Goal: Communication & Community: Answer question/provide support

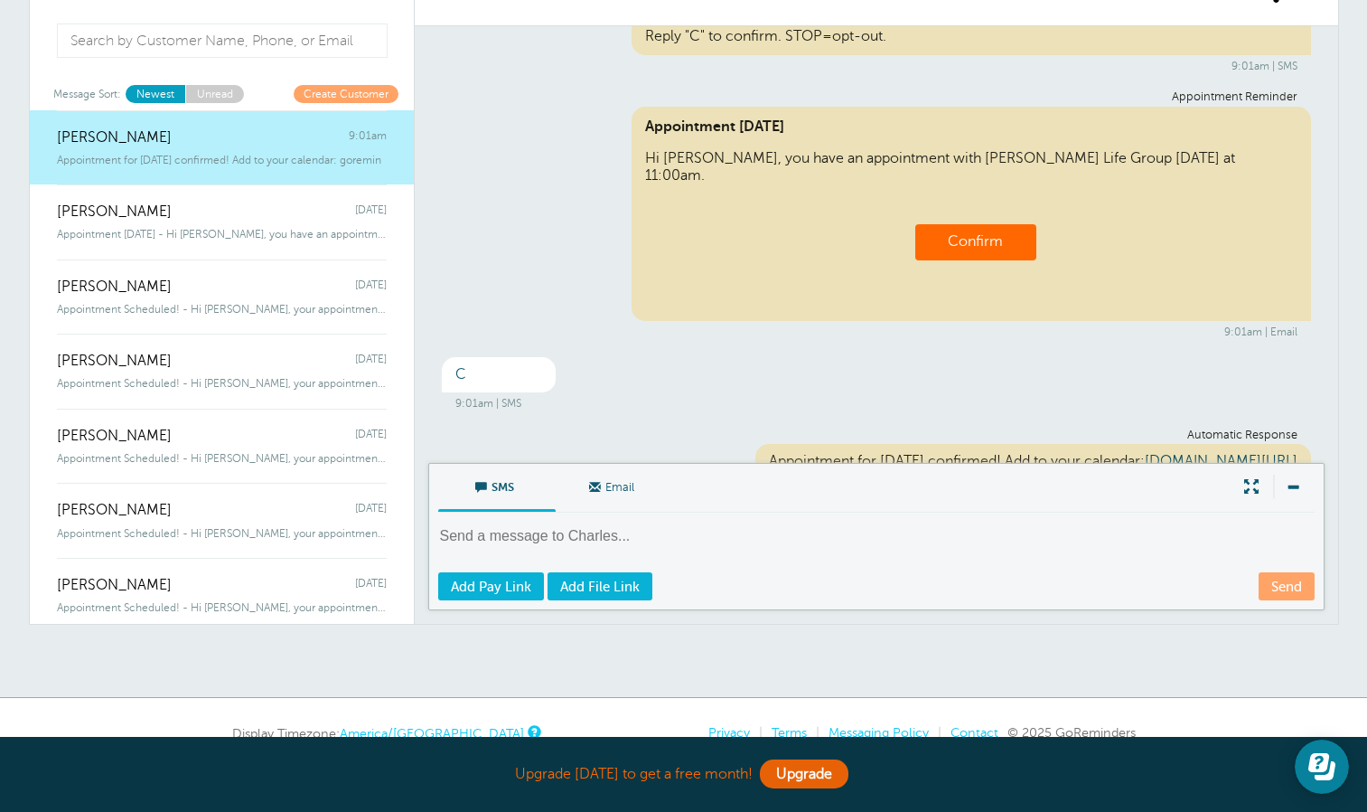
scroll to position [85, 0]
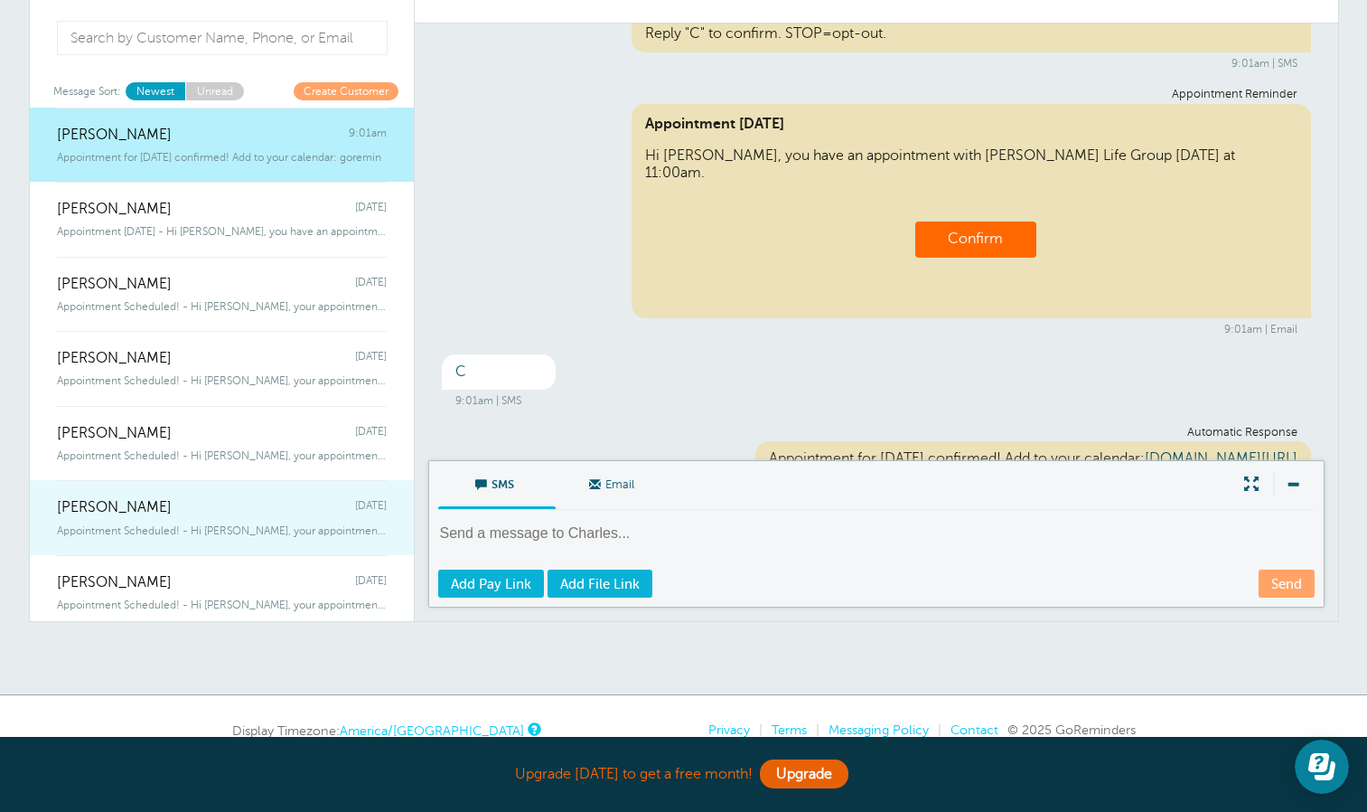
click at [241, 528] on span "Appointment Scheduled! - Hi [PERSON_NAME], your appointment with [PERSON_NAME] …" at bounding box center [222, 530] width 330 height 13
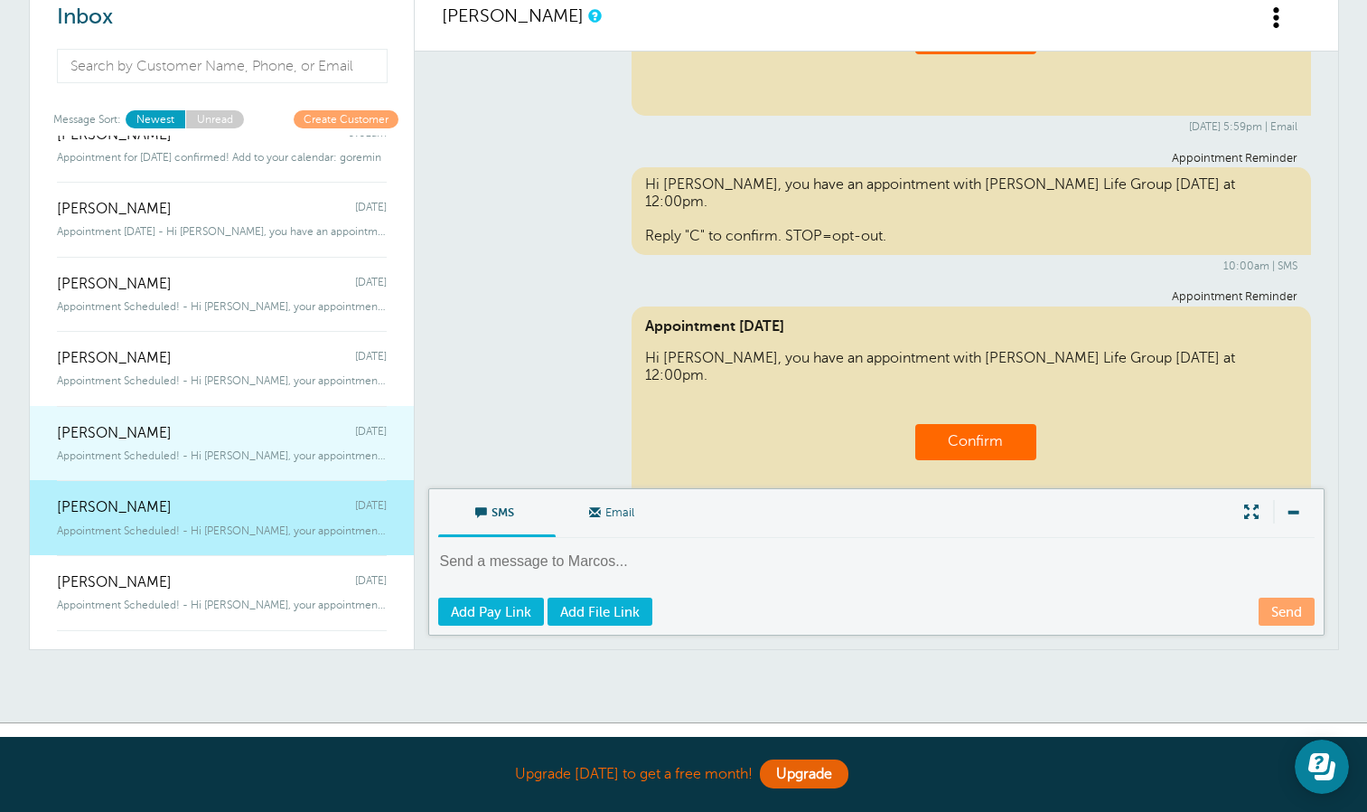
scroll to position [29, 0]
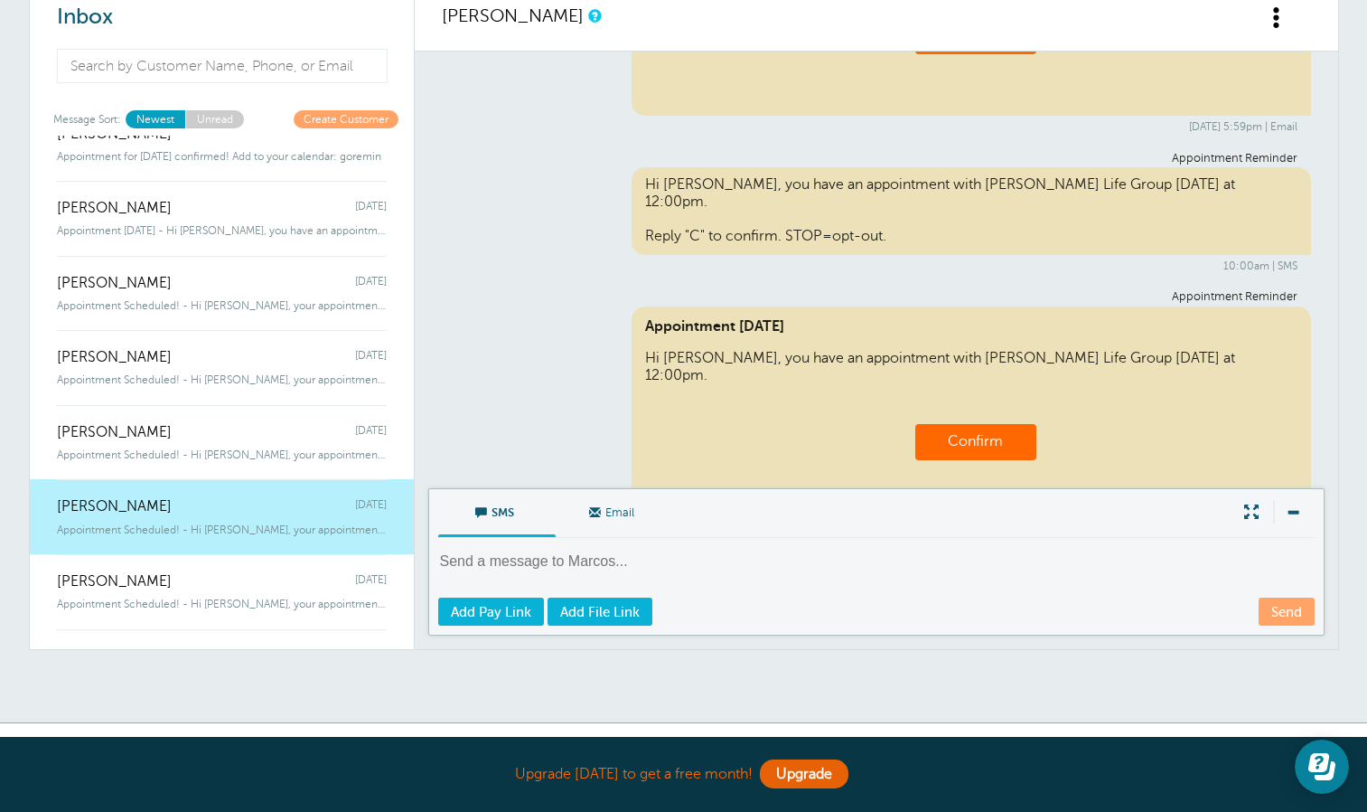
click at [166, 512] on span "[PERSON_NAME]" at bounding box center [114, 506] width 115 height 17
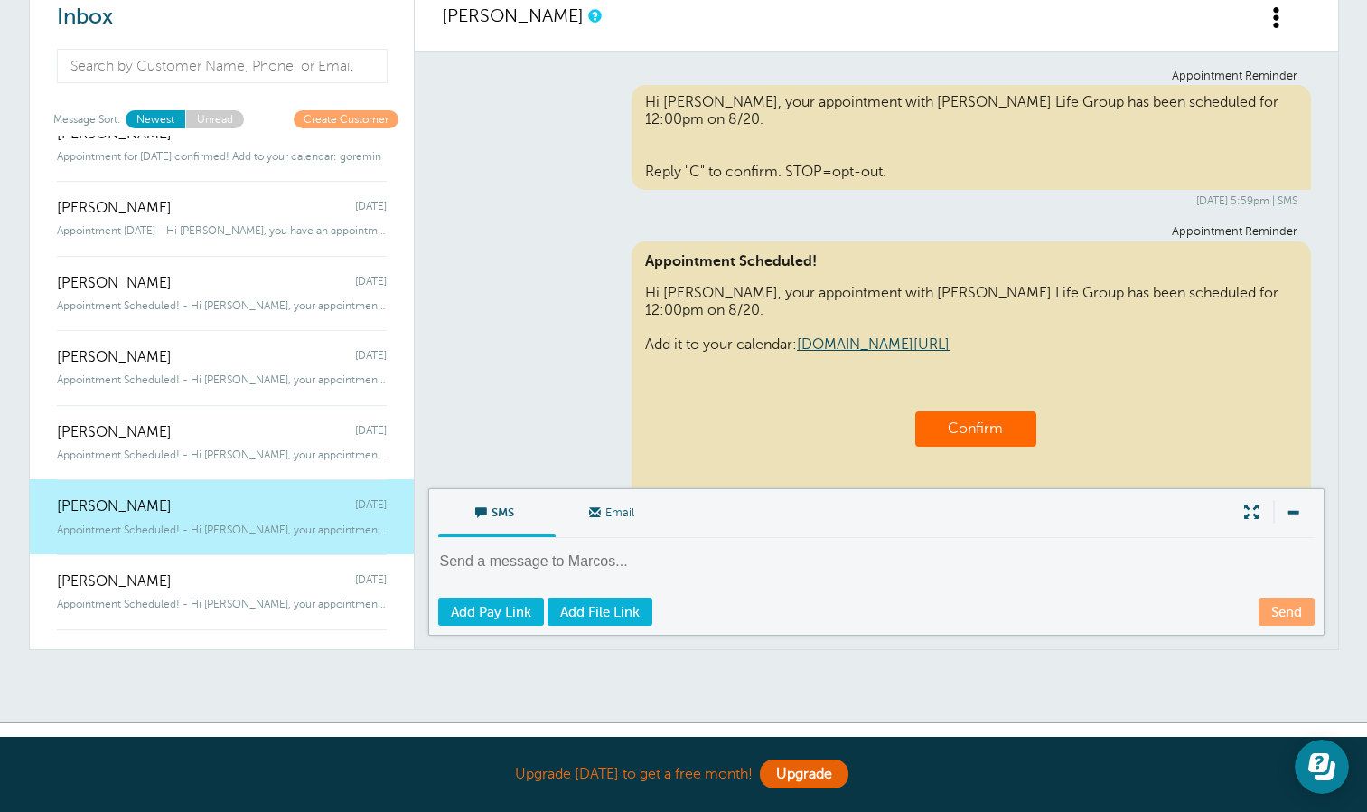
scroll to position [392, 0]
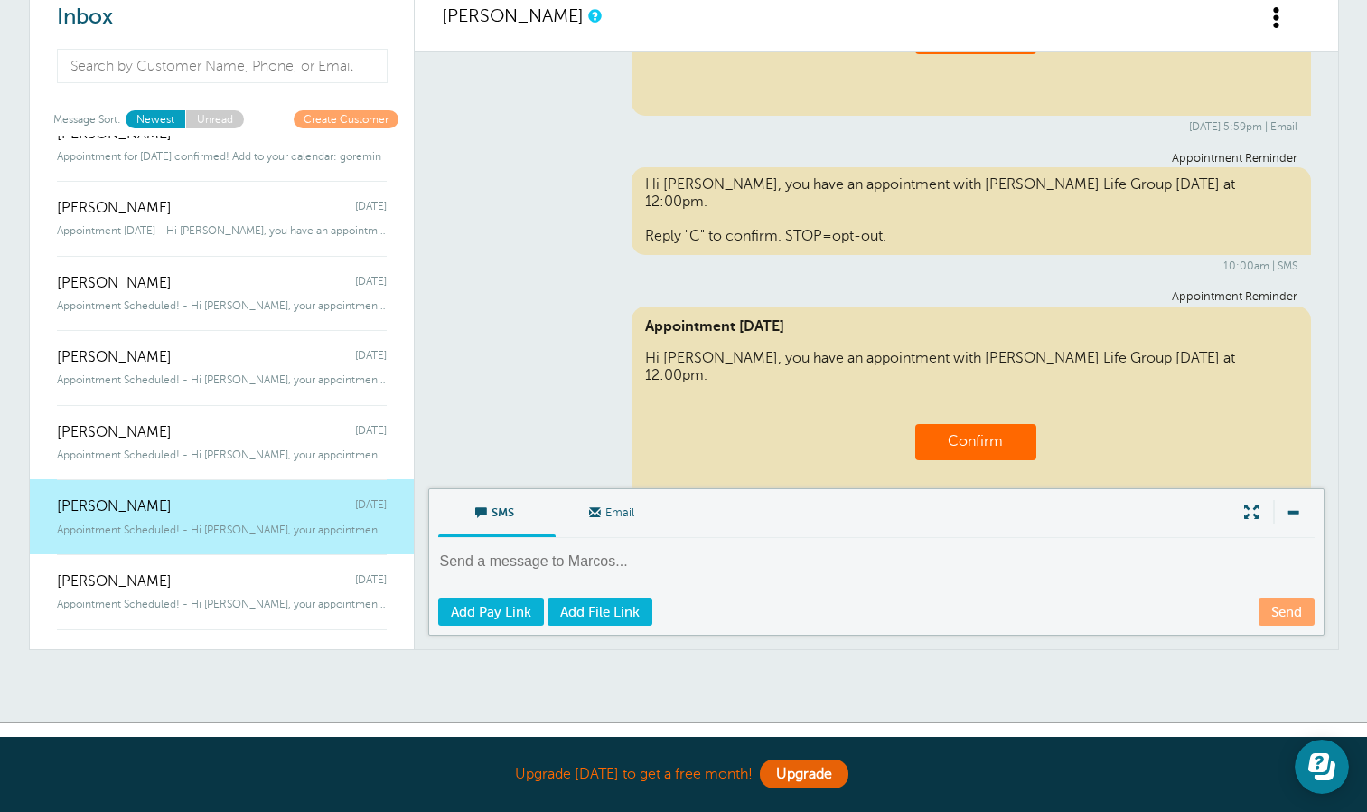
click at [172, 511] on div "[PERSON_NAME] [DATE]" at bounding box center [222, 497] width 330 height 36
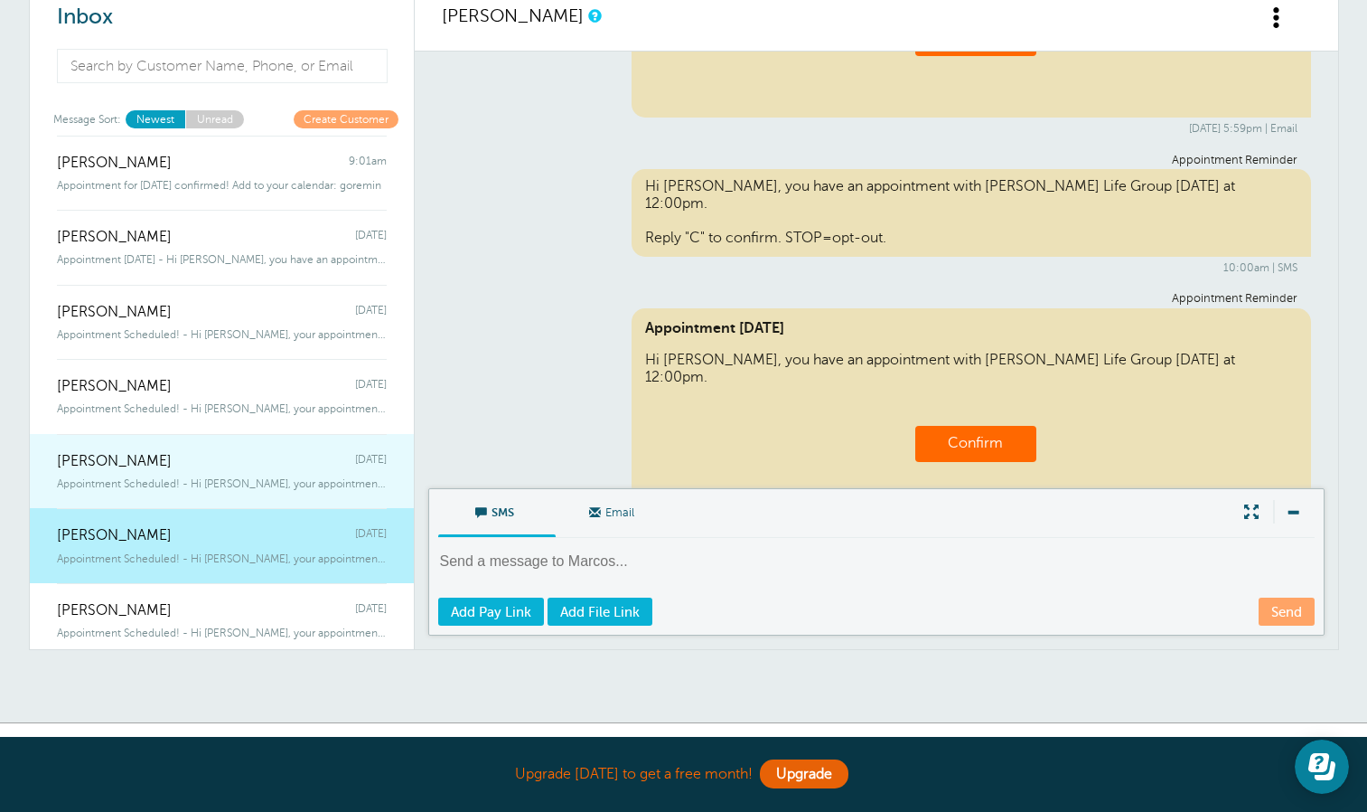
scroll to position [0, 0]
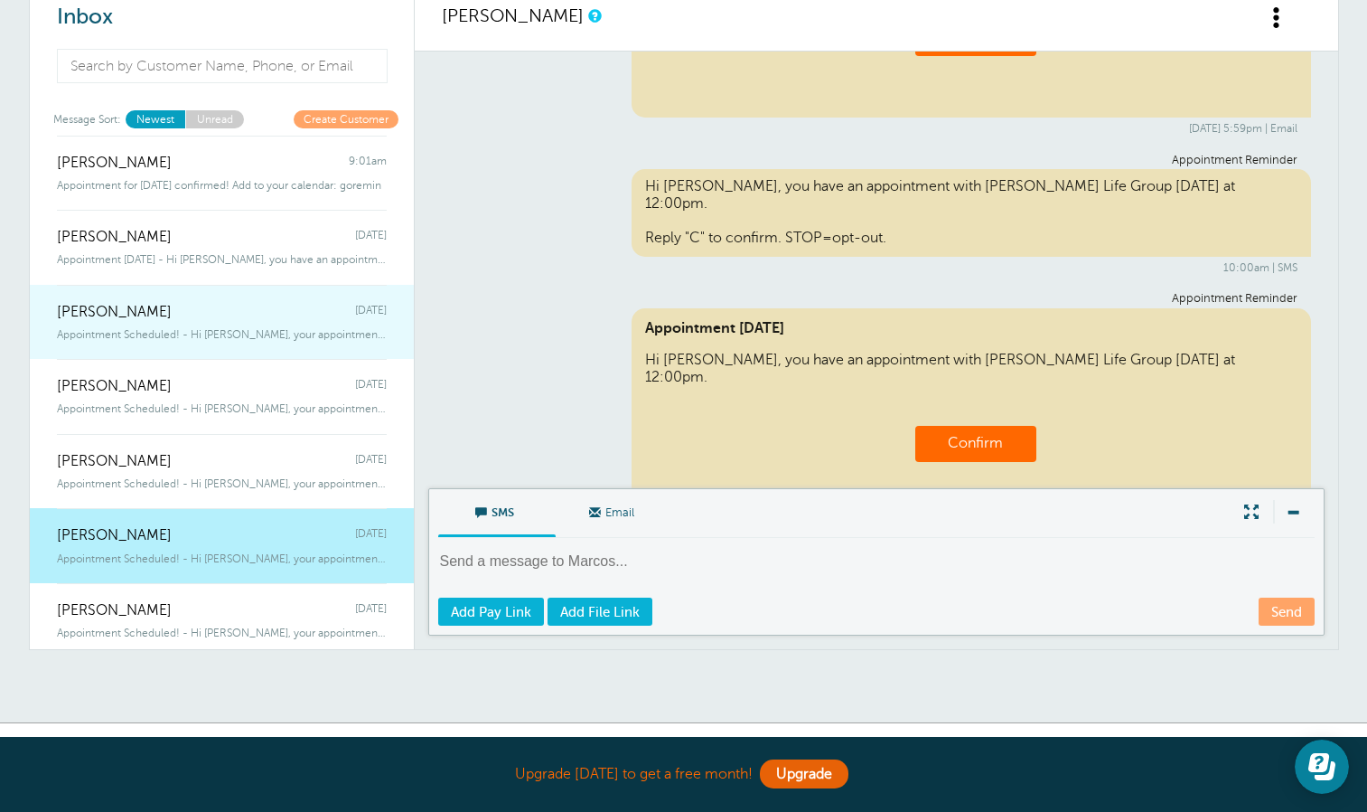
click at [189, 311] on div "[PERSON_NAME] [DATE]" at bounding box center [222, 303] width 330 height 36
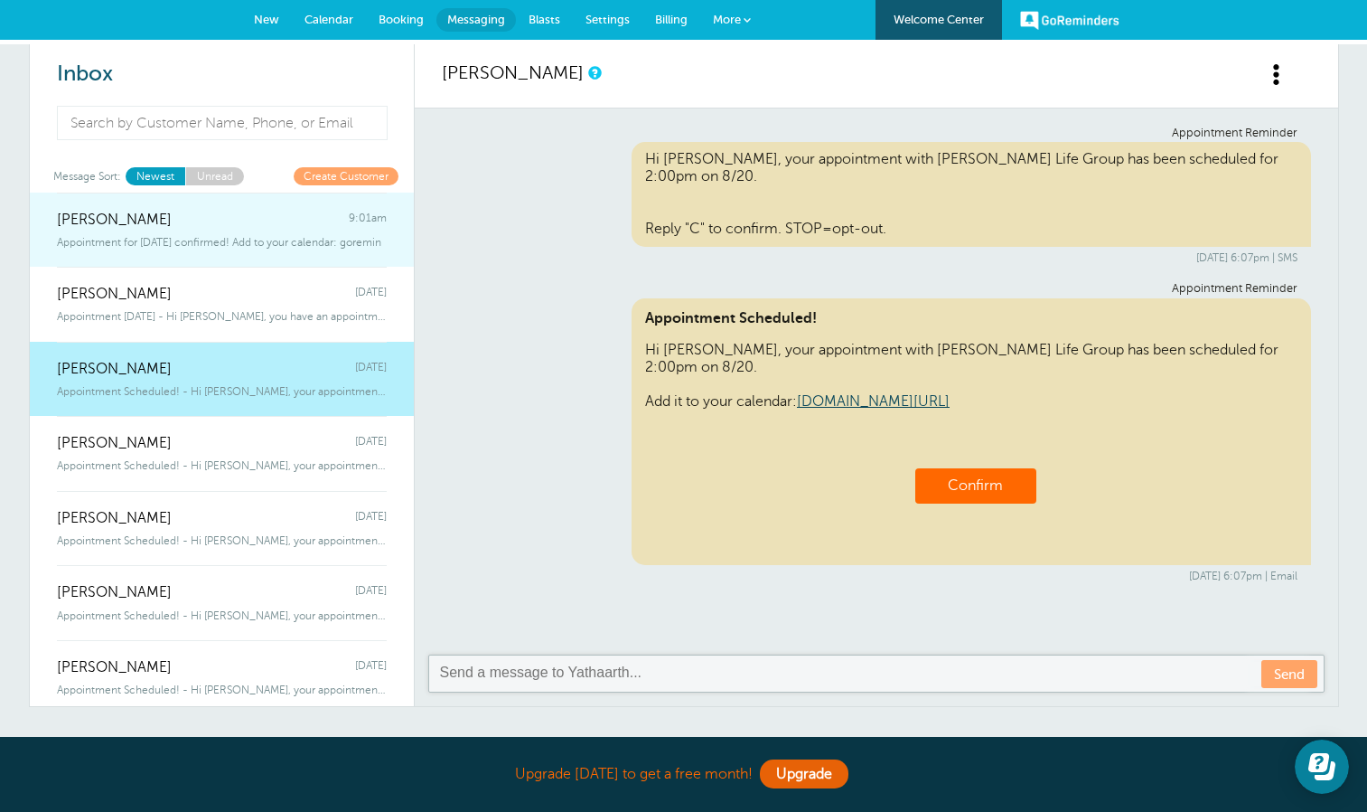
click at [184, 217] on div "[PERSON_NAME] 9:01am" at bounding box center [222, 211] width 330 height 36
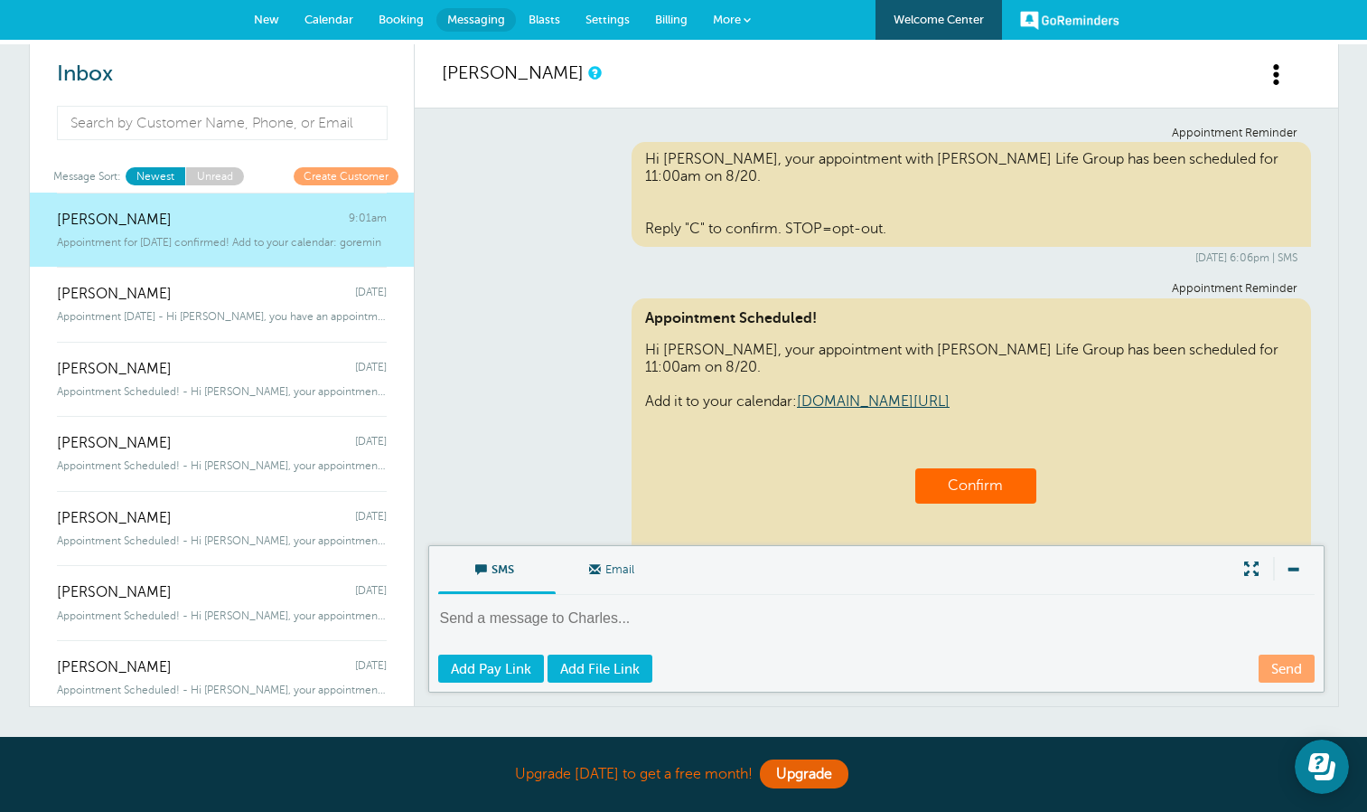
scroll to position [568, 0]
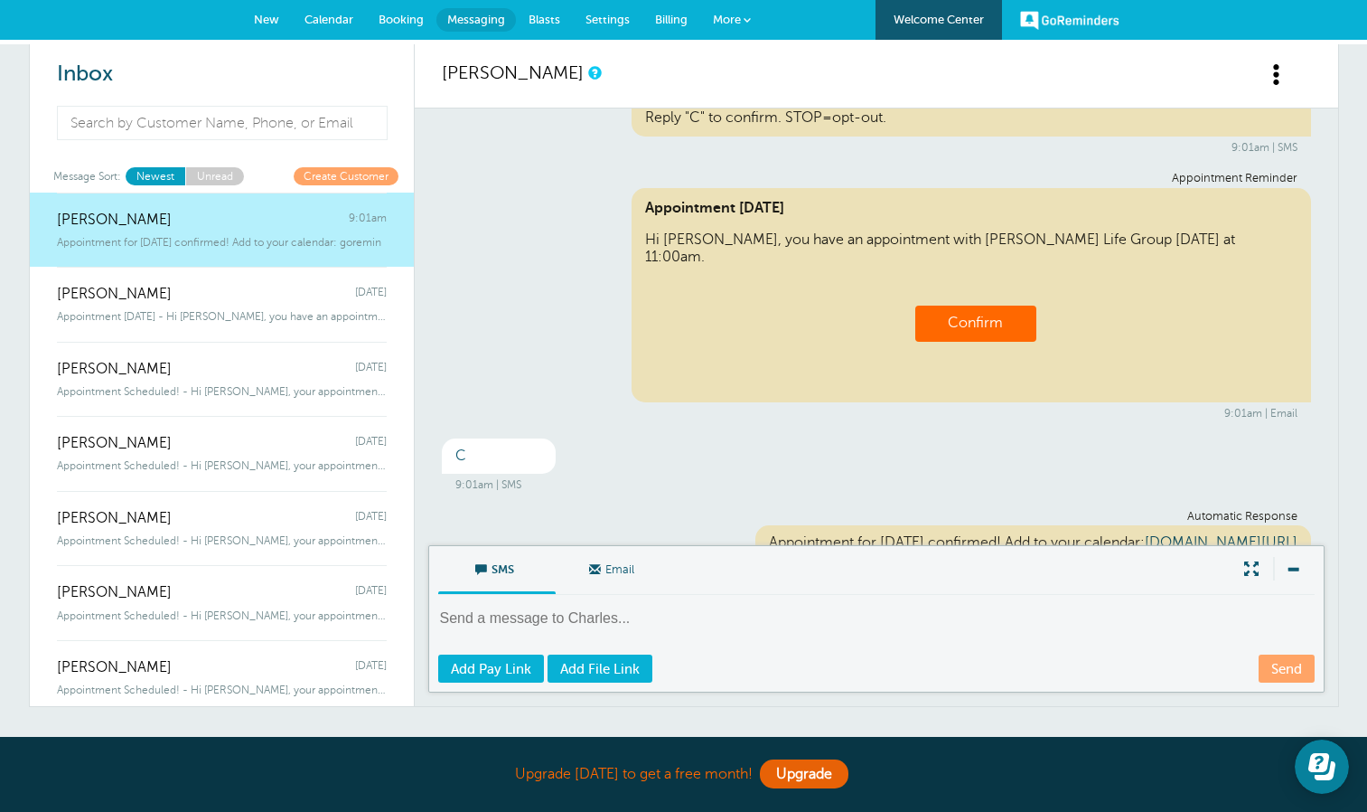
click at [653, 617] on textarea at bounding box center [878, 630] width 880 height 44
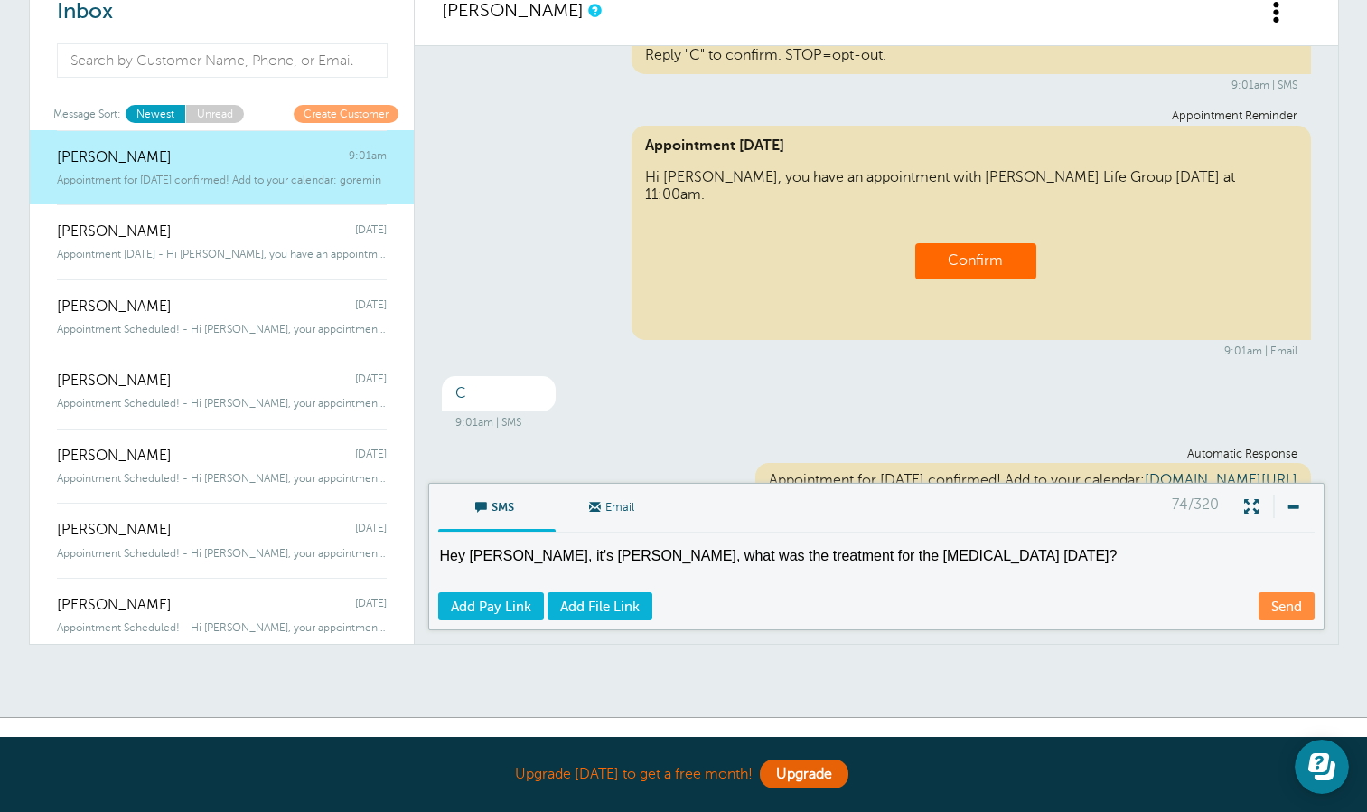
scroll to position [63, 0]
click at [598, 553] on textarea "Hey [PERSON_NAME], it's [PERSON_NAME], what was the treatment for the [MEDICAL_…" at bounding box center [878, 567] width 880 height 44
click at [594, 553] on textarea "Hey [PERSON_NAME], it's [PERSON_NAME], what was the treatment for the [MEDICAL_…" at bounding box center [878, 567] width 880 height 44
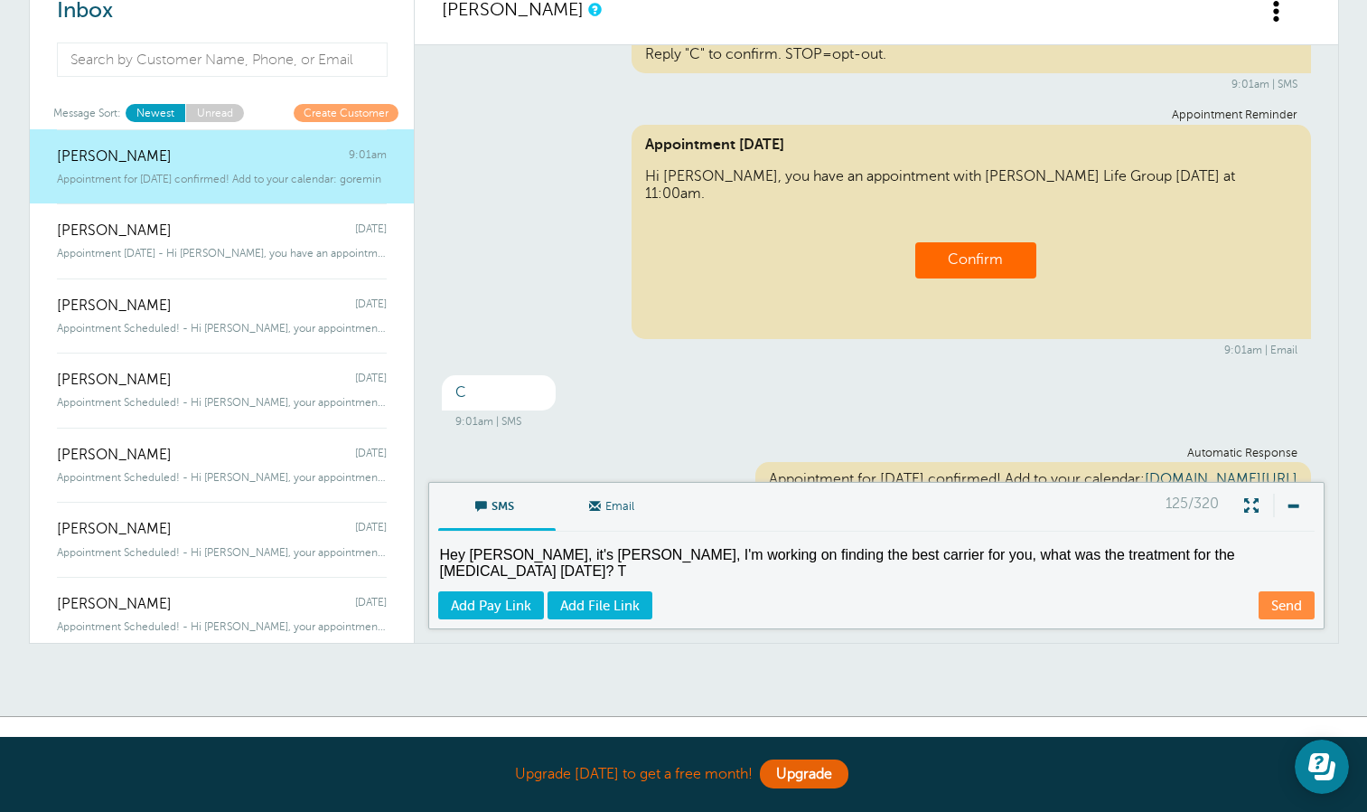
click at [1260, 561] on textarea "Hey [PERSON_NAME], it's [PERSON_NAME], I'm working on finding the best carrier …" at bounding box center [878, 567] width 880 height 44
type textarea "Hey [PERSON_NAME], it's [PERSON_NAME], I'm working on finding the best carrier …"
click at [1298, 613] on link "Send" at bounding box center [1287, 605] width 56 height 28
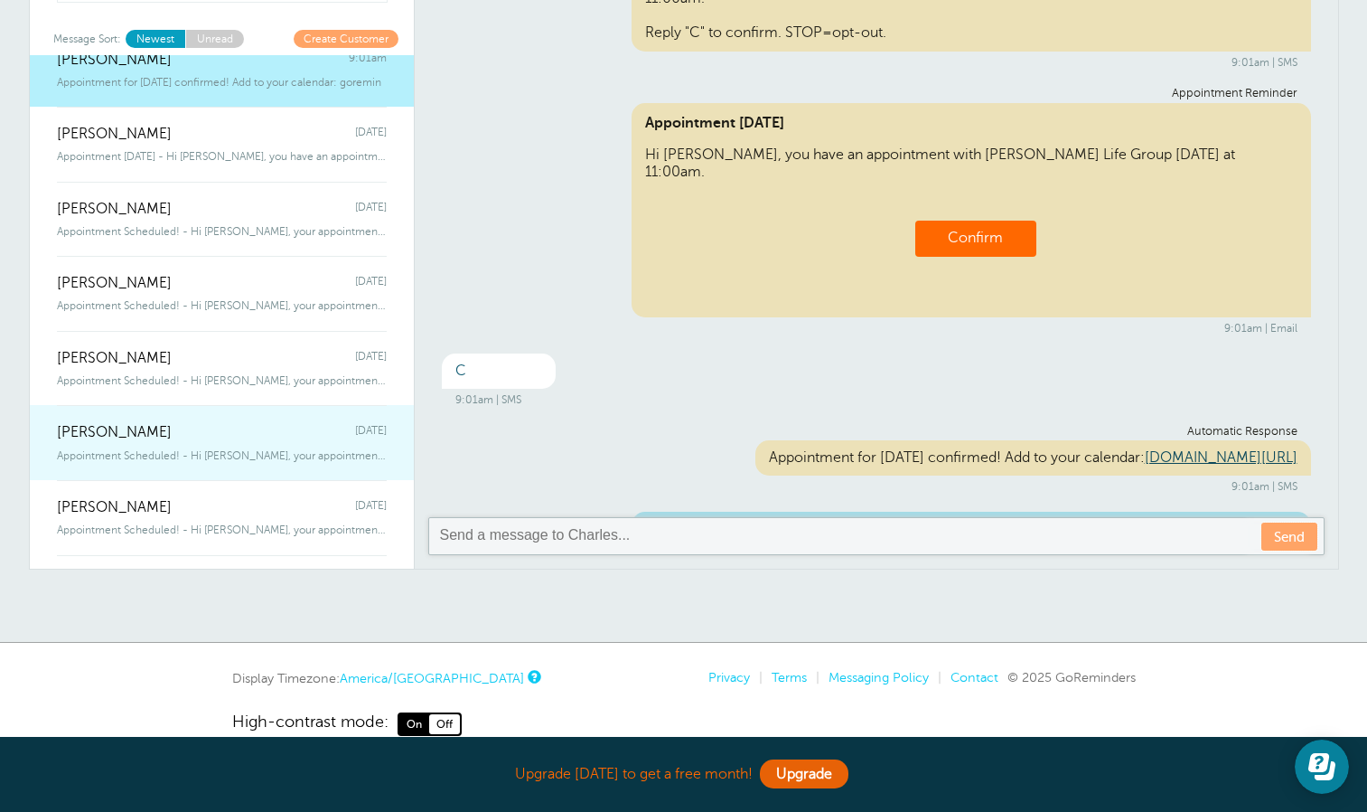
scroll to position [49, 0]
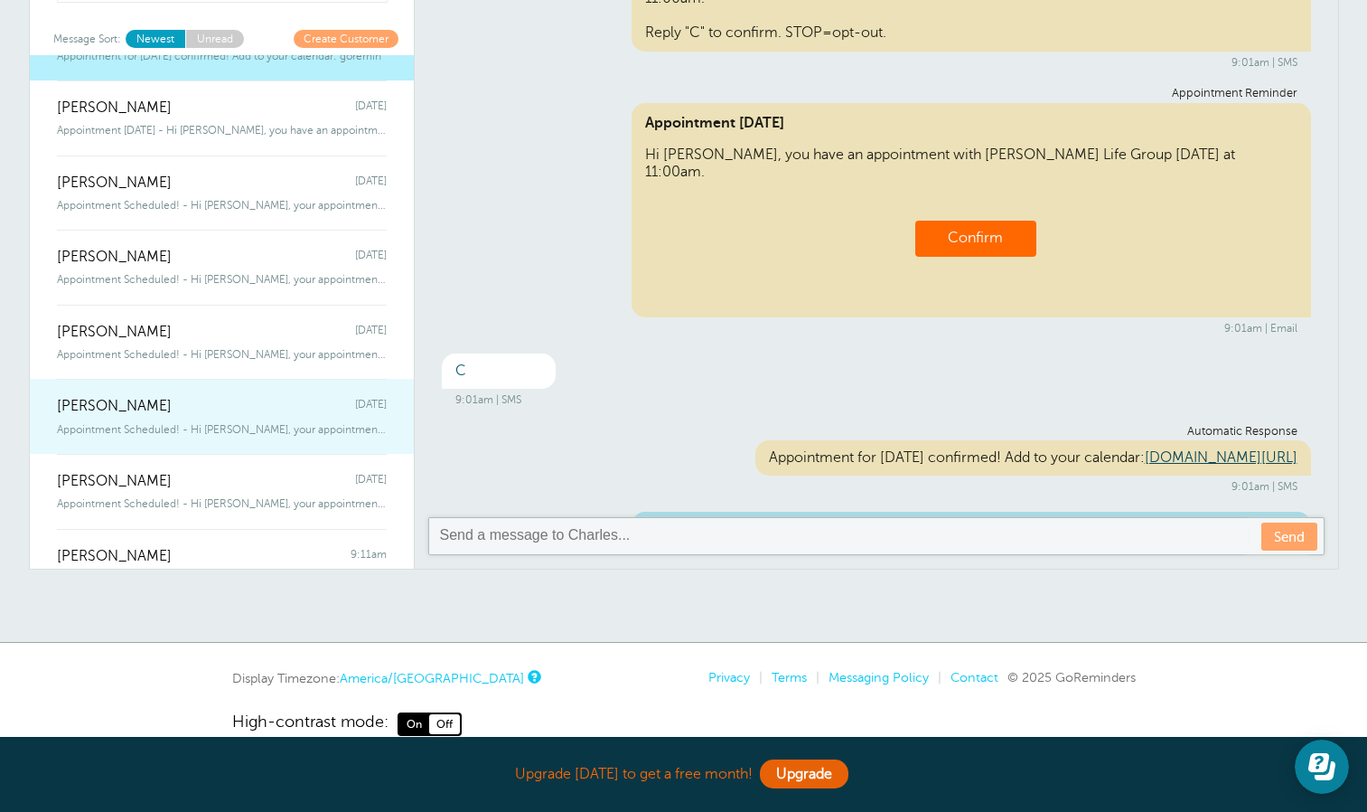
click at [134, 404] on span "[PERSON_NAME]" at bounding box center [114, 406] width 115 height 17
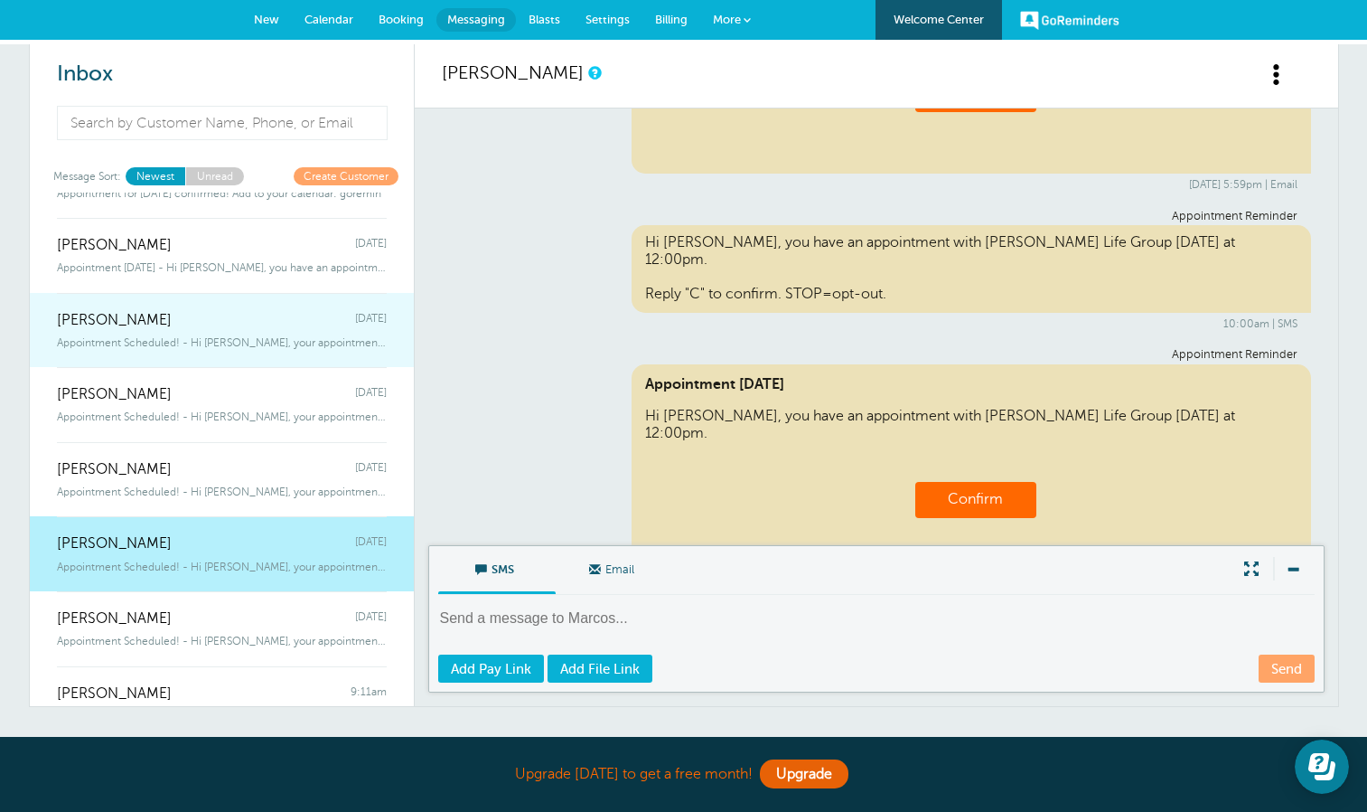
scroll to position [0, 0]
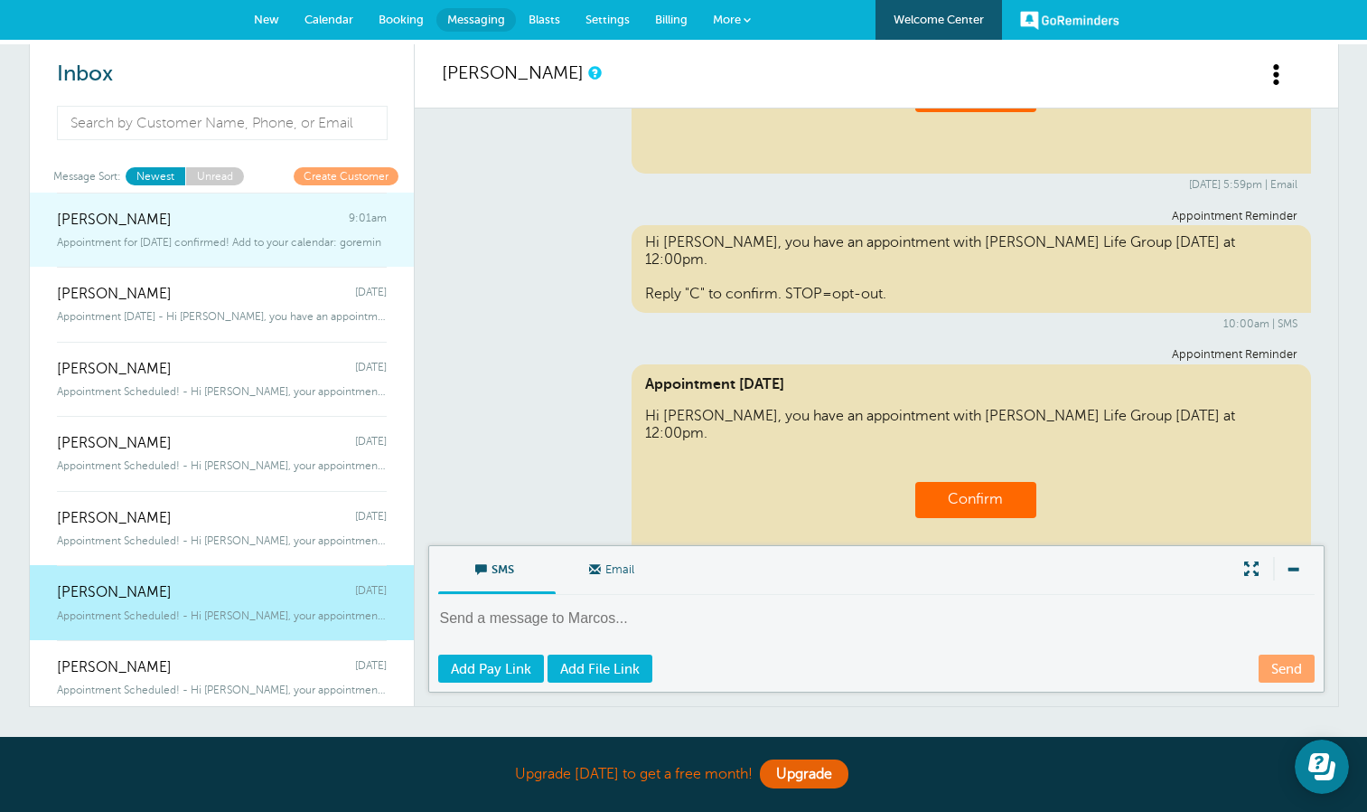
click at [205, 232] on div "Appointment for [DATE] confirmed! Add to your calendar: goremin" at bounding box center [222, 239] width 330 height 20
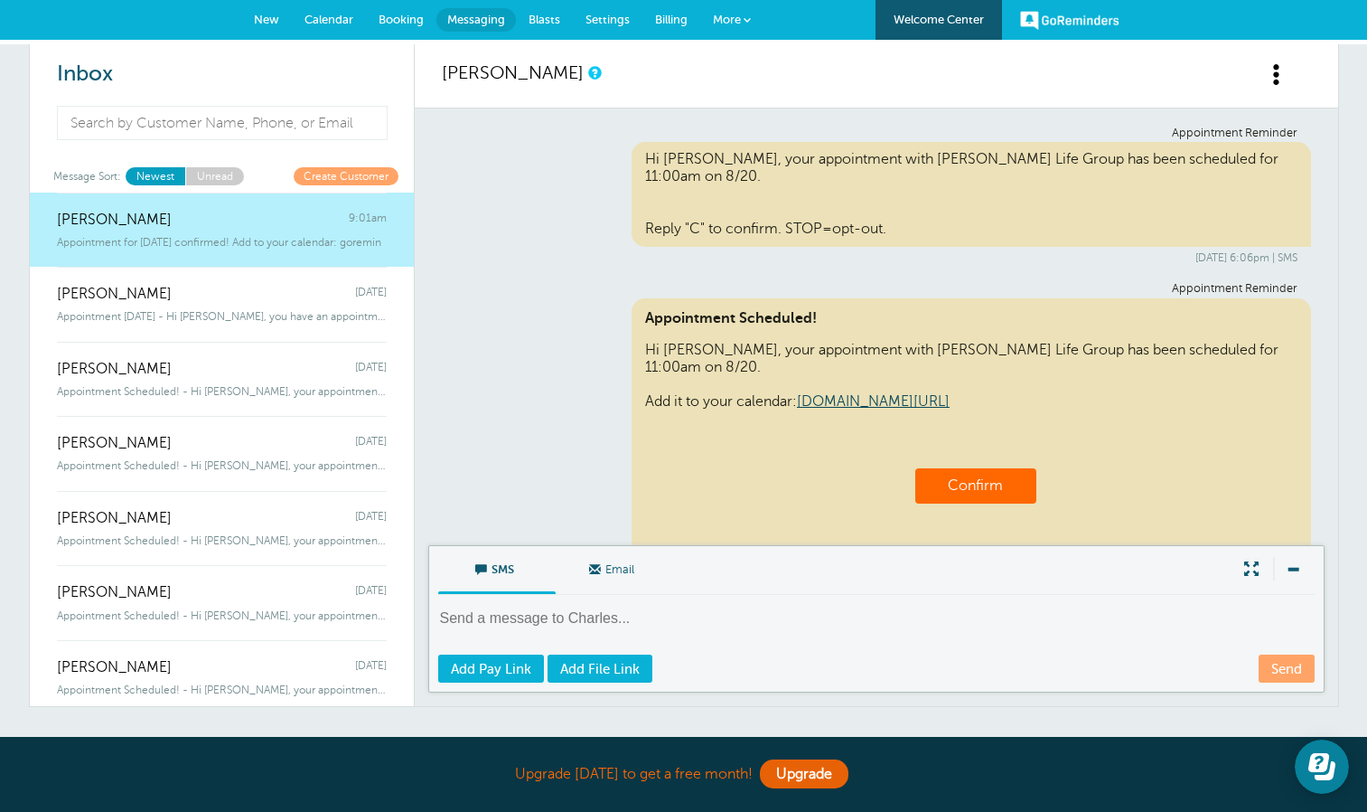
scroll to position [656, 0]
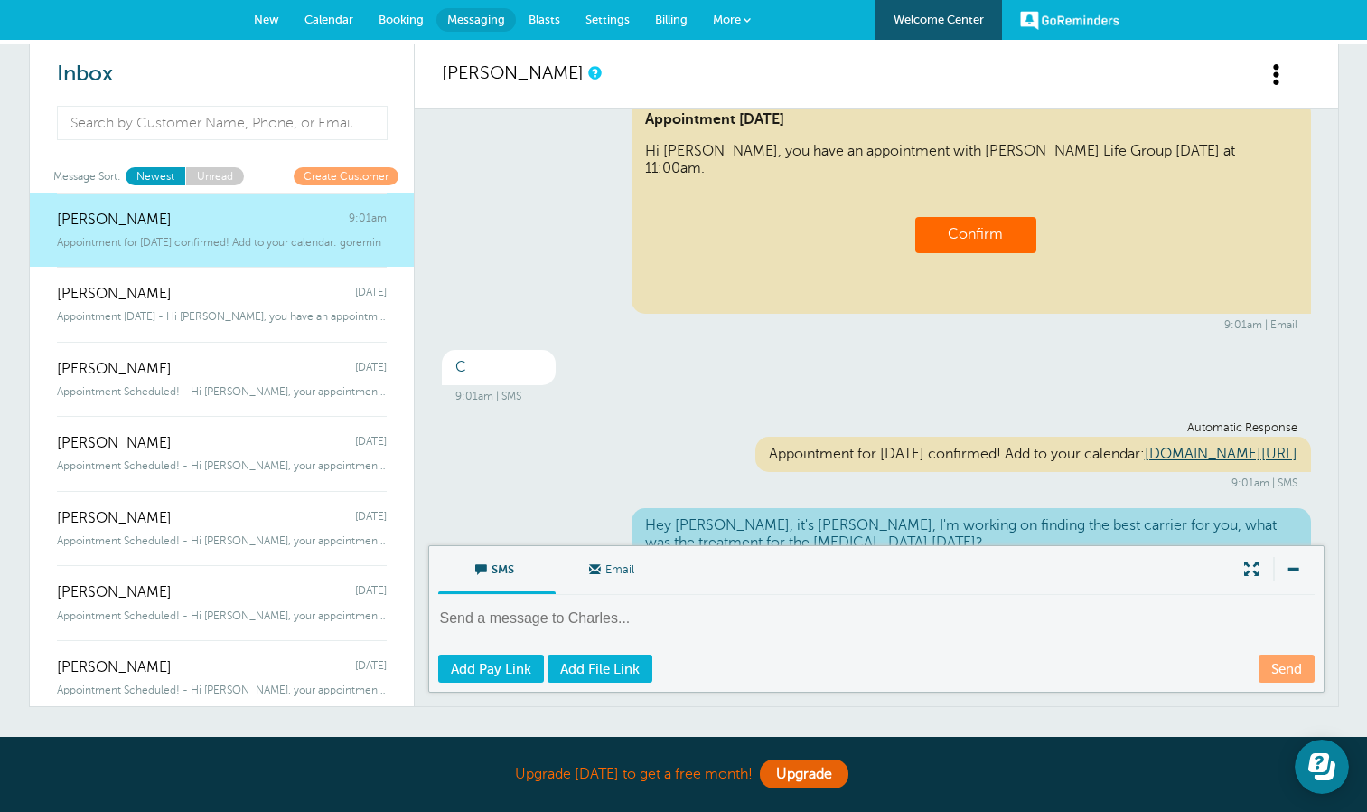
click at [701, 556] on div "SMS Email Write Message" at bounding box center [876, 570] width 877 height 49
click at [708, 606] on div "SMS Email Write Message Send Add Pay Link Add File Link" at bounding box center [876, 618] width 897 height 147
click at [713, 617] on textarea at bounding box center [878, 630] width 880 height 44
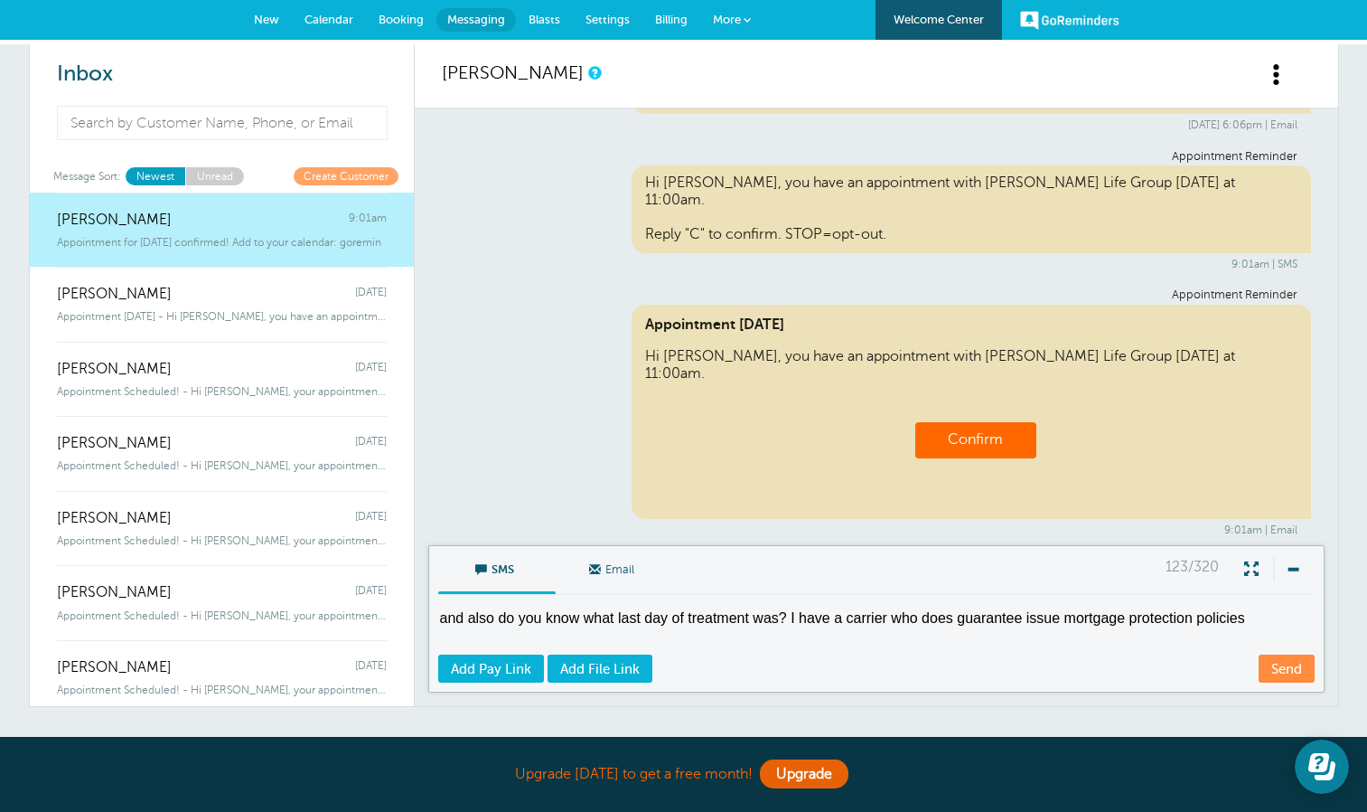
scroll to position [655, 0]
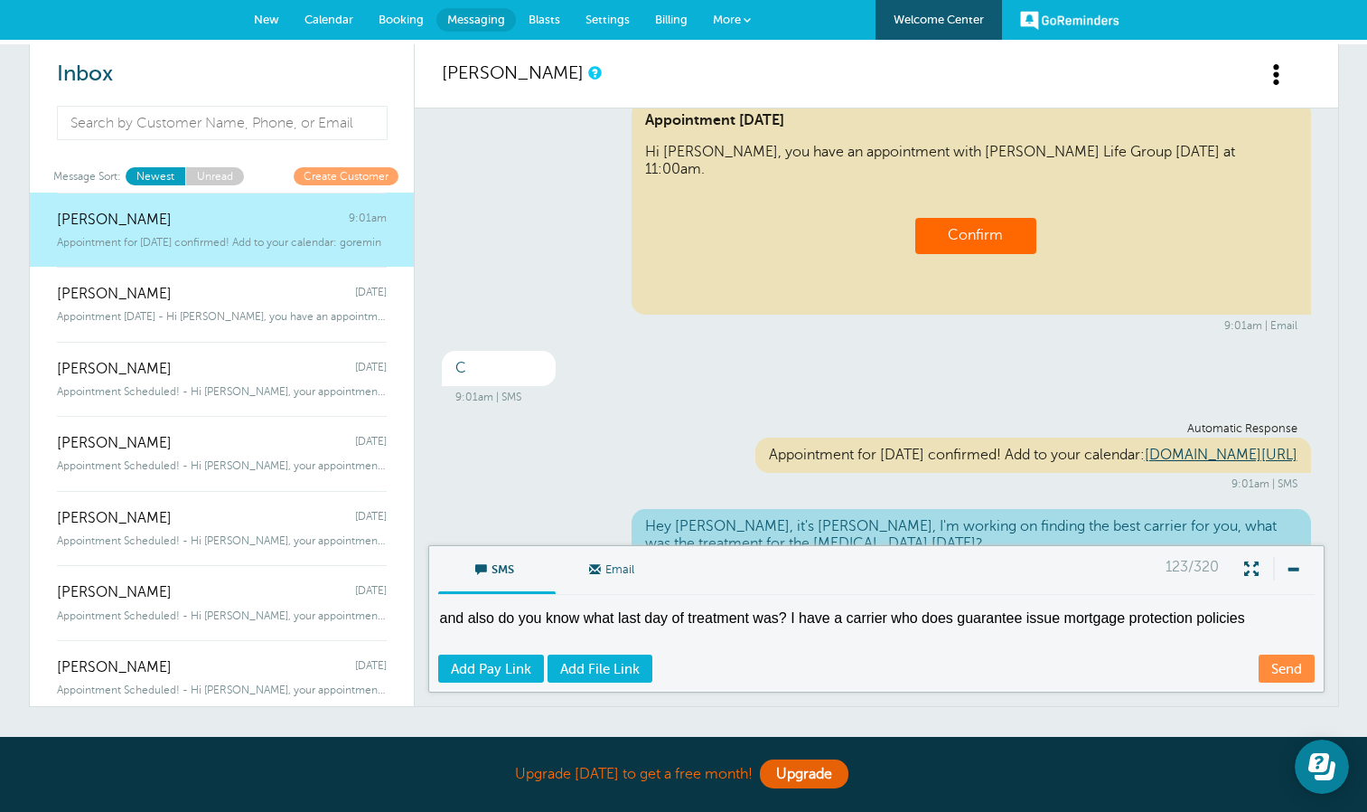
click at [1189, 618] on textarea "and also do you know what last day of treatment was? I have a carrier who does …" at bounding box center [878, 630] width 880 height 44
click at [1195, 619] on textarea "and also do you know what last day of treatment was? I have a carrier who does …" at bounding box center [878, 630] width 880 height 44
click at [1298, 630] on textarea "and also do you know what last day of treatment was? I have a carrier who does …" at bounding box center [878, 630] width 880 height 44
type textarea "and also do you know what last day of treatment was? I have a carrier who does …"
click at [1283, 671] on link "Send" at bounding box center [1287, 668] width 56 height 28
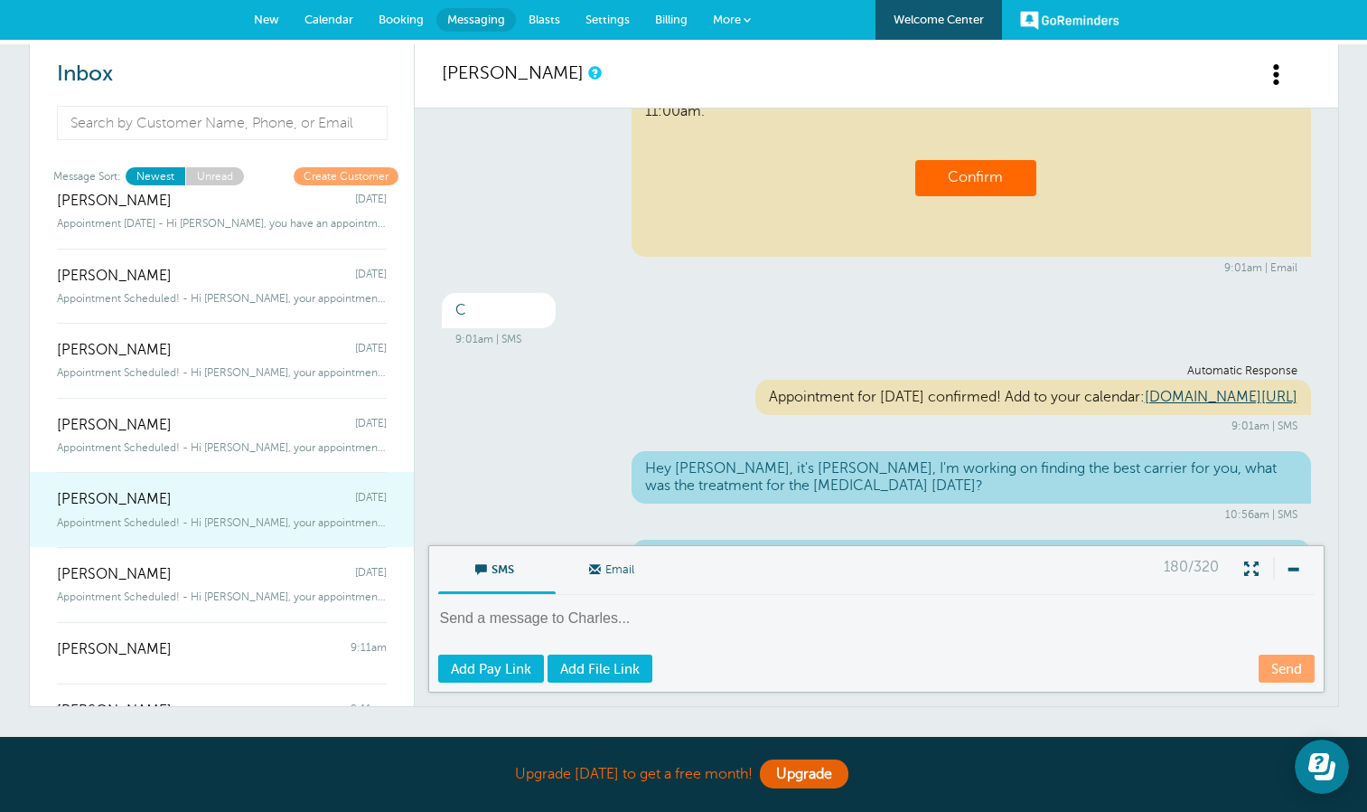
scroll to position [95, 0]
click at [164, 493] on span "[PERSON_NAME]" at bounding box center [114, 497] width 115 height 17
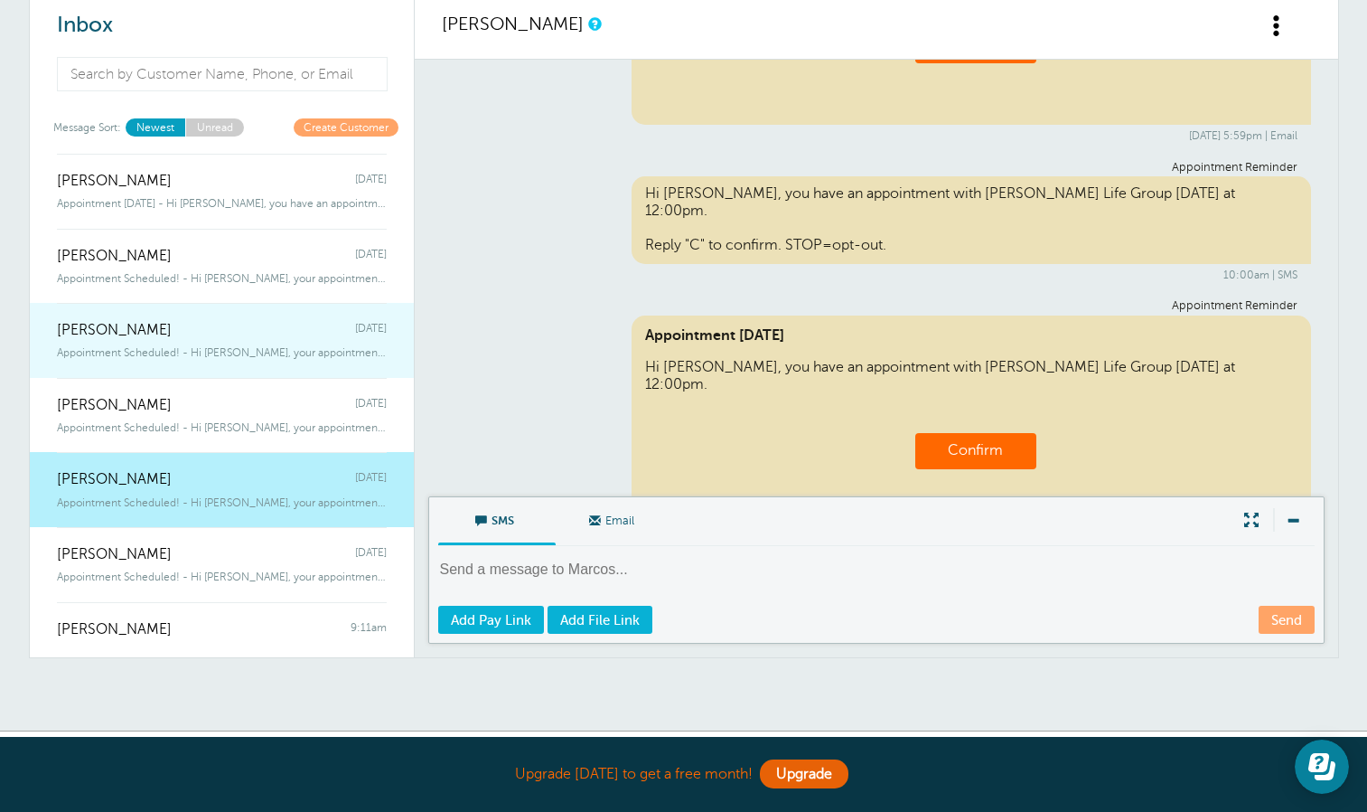
scroll to position [0, 0]
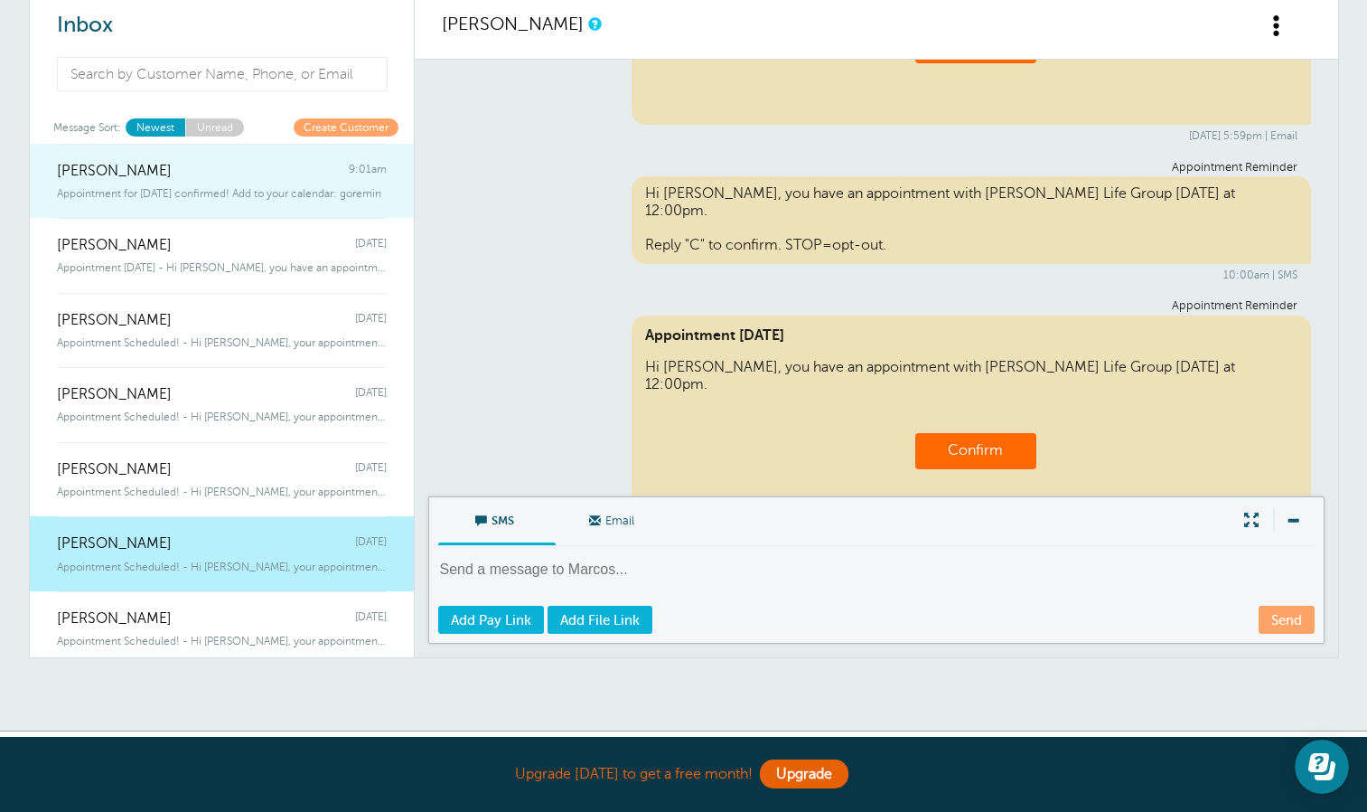
click at [255, 182] on div "Appointment for [DATE] confirmed! Add to your calendar: goremin" at bounding box center [222, 190] width 330 height 20
